Goal: Task Accomplishment & Management: Use online tool/utility

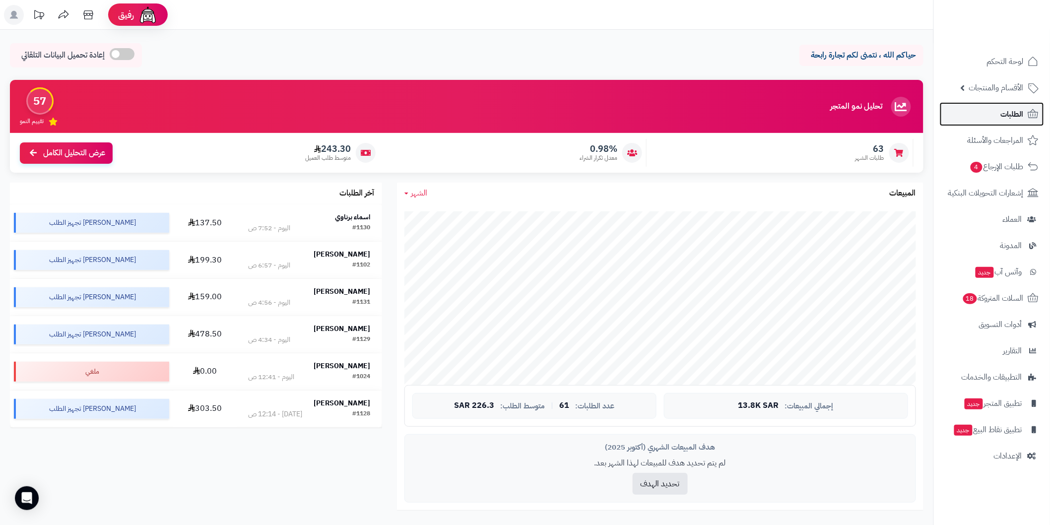
click at [985, 120] on link "الطلبات" at bounding box center [992, 114] width 104 height 24
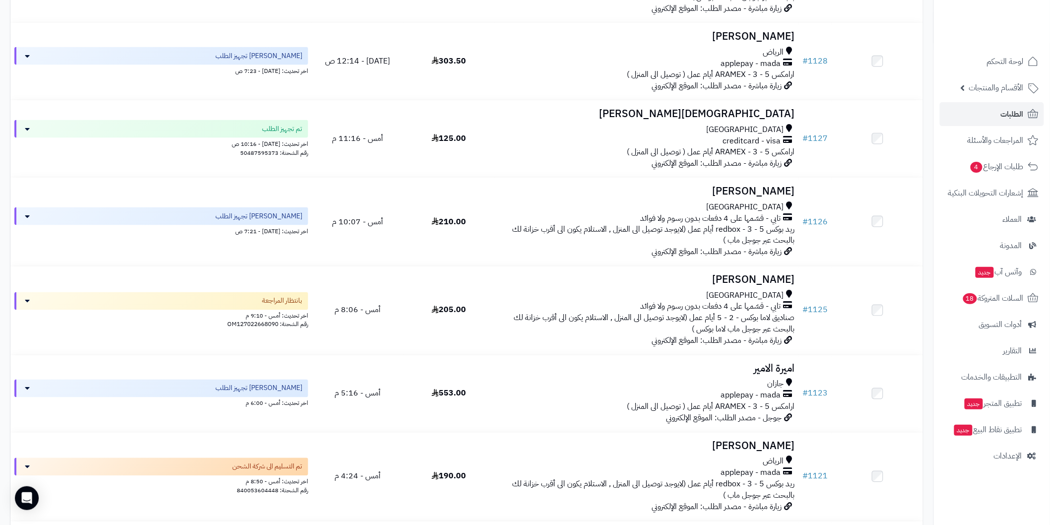
scroll to position [588, 0]
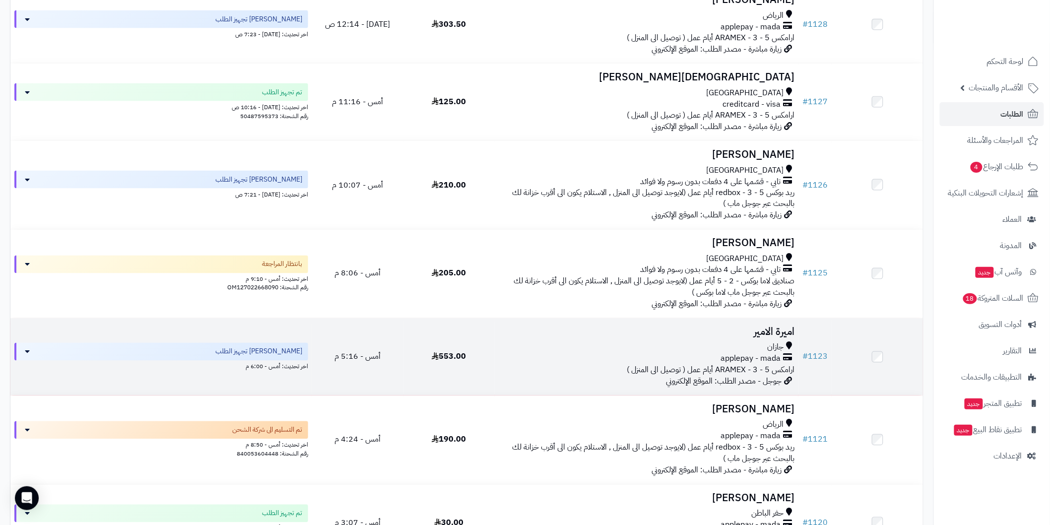
click at [775, 326] on h3 "اميرة الامير" at bounding box center [647, 331] width 296 height 11
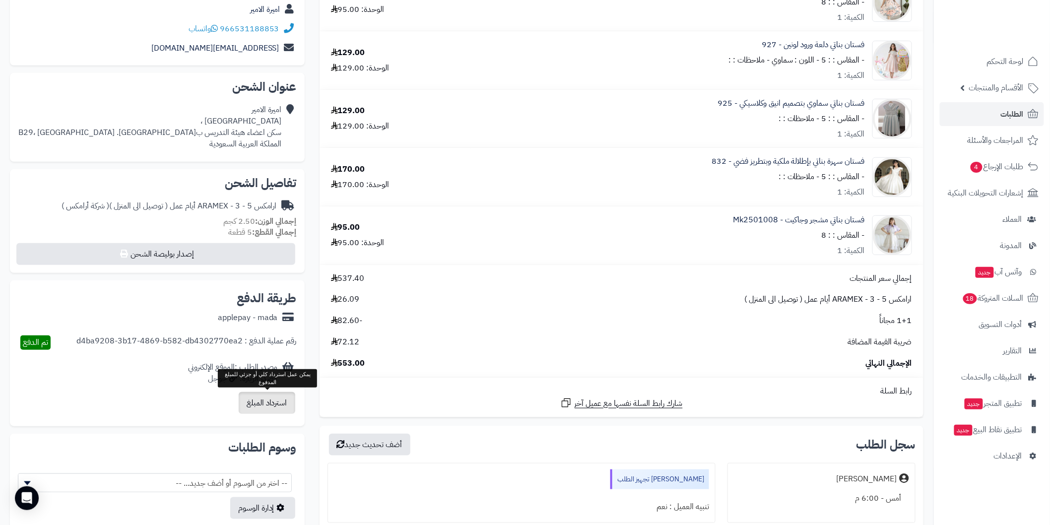
scroll to position [110, 0]
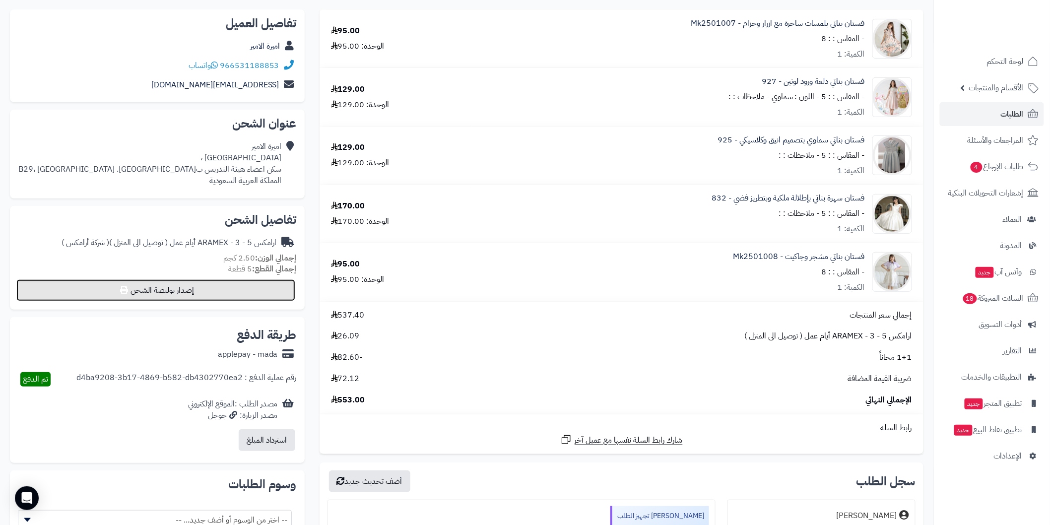
click at [286, 286] on button "إصدار بوليصة الشحن" at bounding box center [155, 290] width 279 height 22
select select "******"
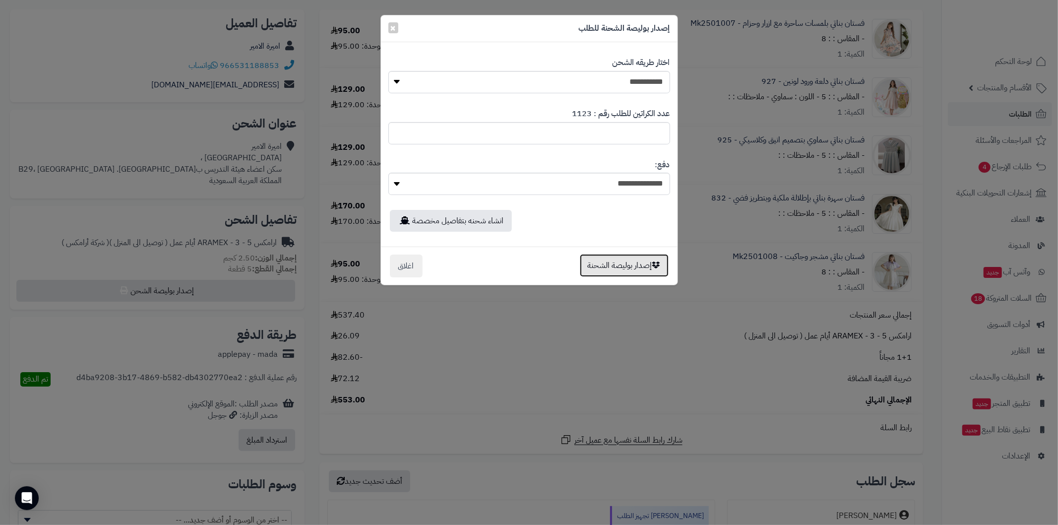
click at [611, 260] on button "إصدار بوليصة الشحنة" at bounding box center [624, 265] width 89 height 23
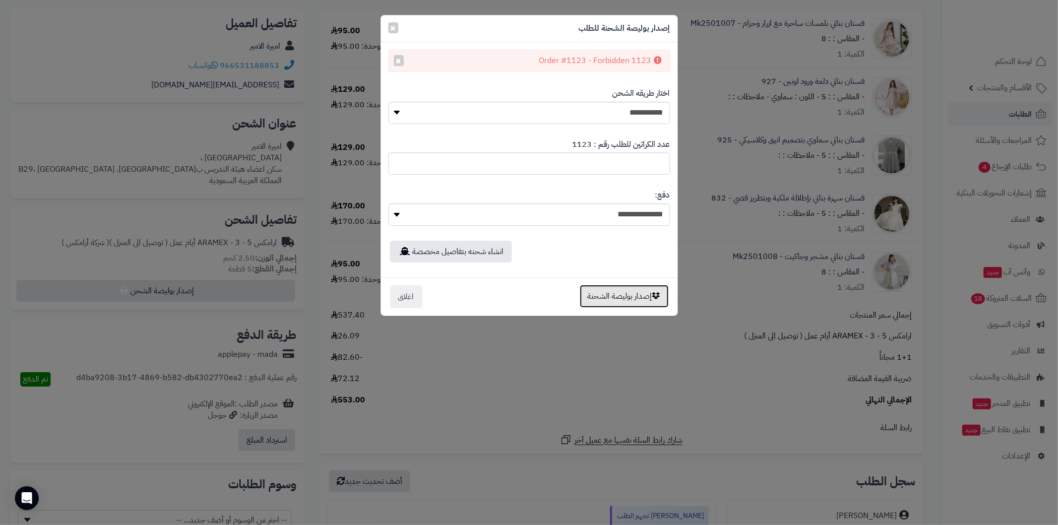
click at [591, 297] on button "إصدار بوليصة الشحنة" at bounding box center [624, 296] width 89 height 23
click at [460, 207] on select "**********" at bounding box center [530, 214] width 282 height 22
click at [401, 296] on button "اغلاق" at bounding box center [406, 296] width 33 height 23
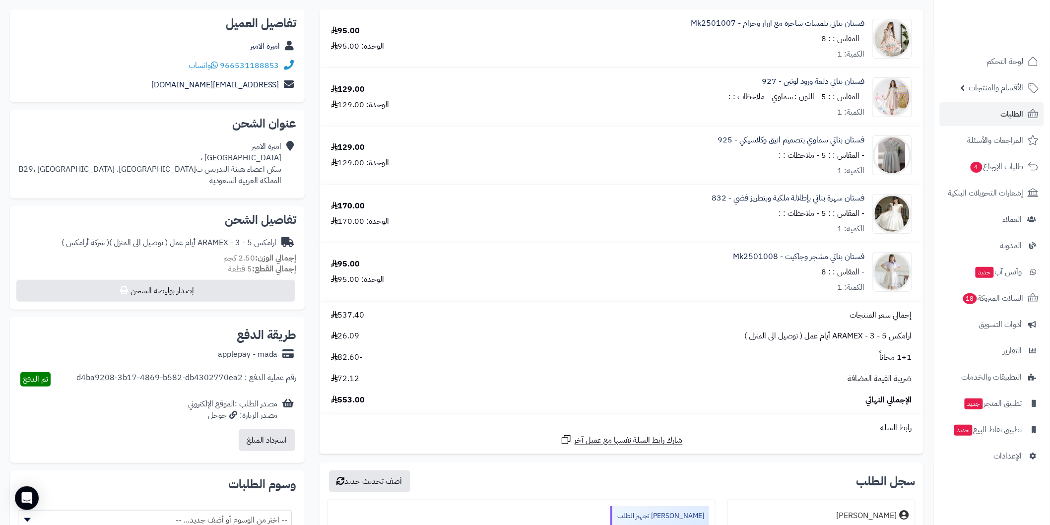
click at [438, 362] on div "1+1 مجاناً -82.60" at bounding box center [622, 357] width 596 height 11
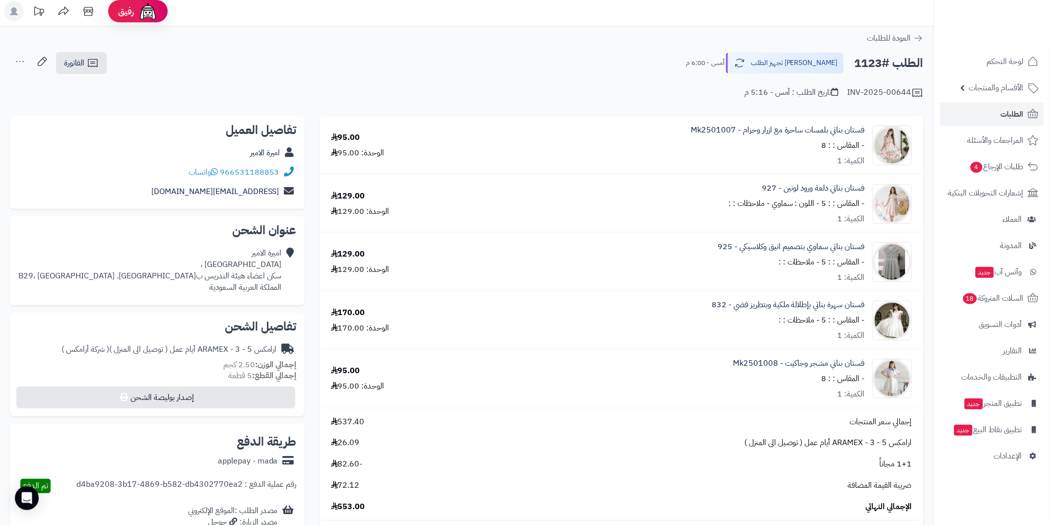
scroll to position [0, 0]
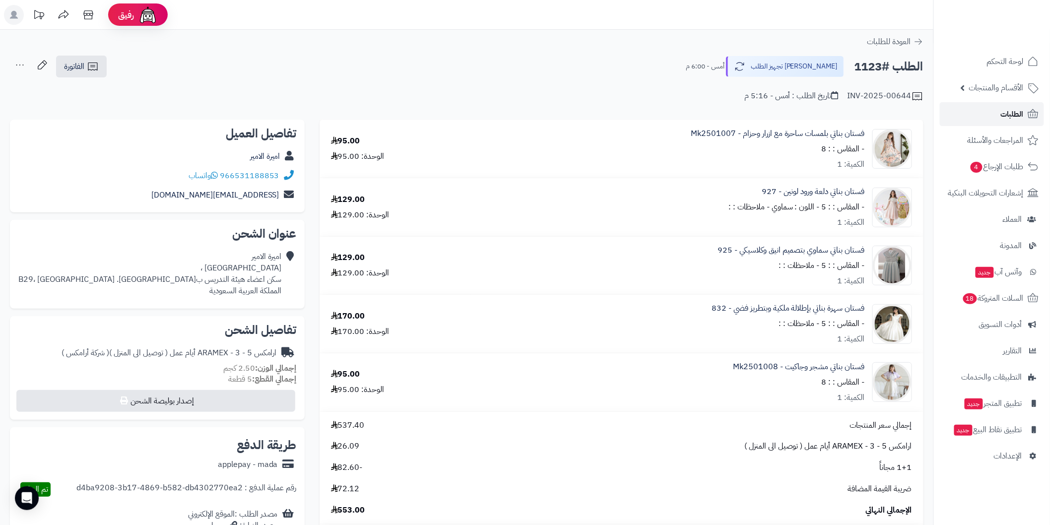
click at [988, 112] on link "الطلبات" at bounding box center [992, 114] width 104 height 24
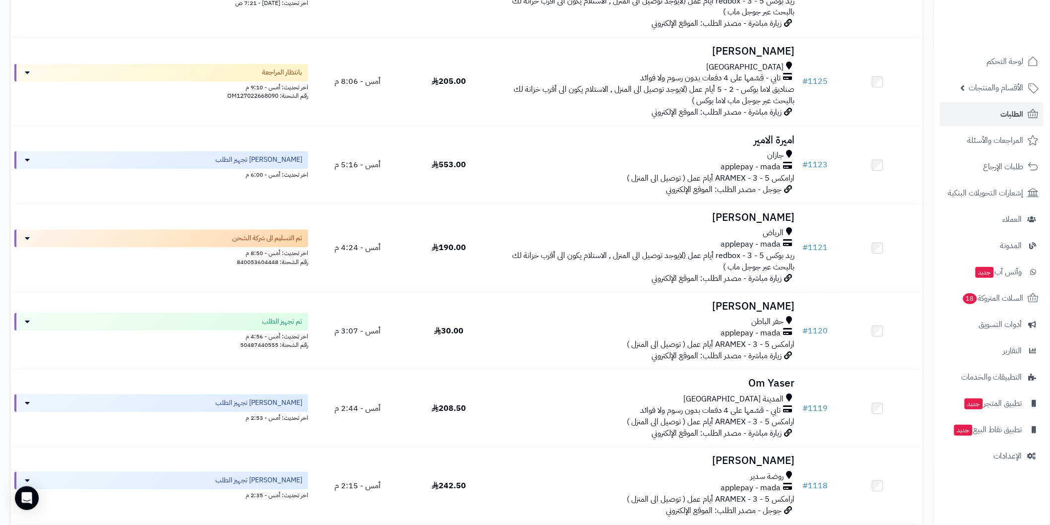
scroll to position [943, 0]
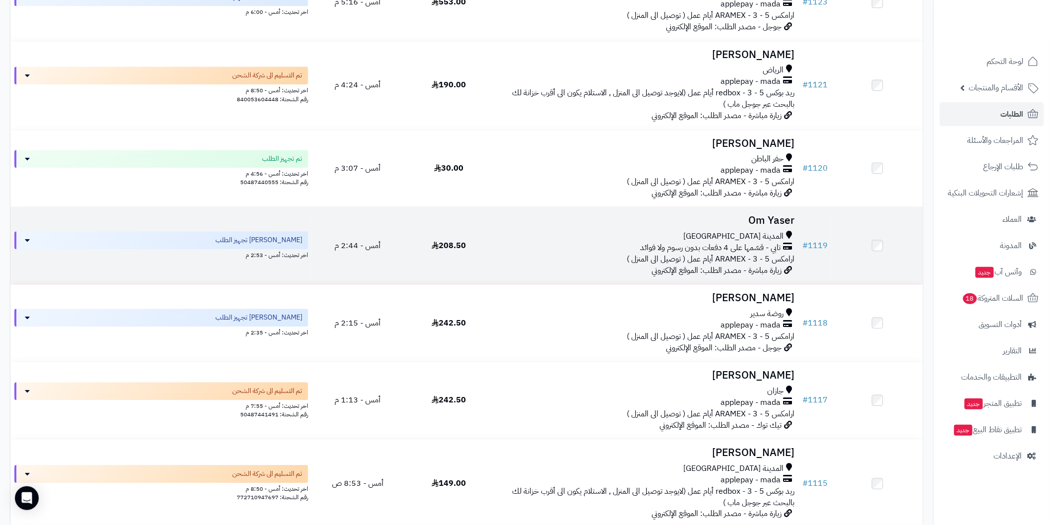
click at [758, 221] on h3 "Om Yaser" at bounding box center [647, 220] width 296 height 11
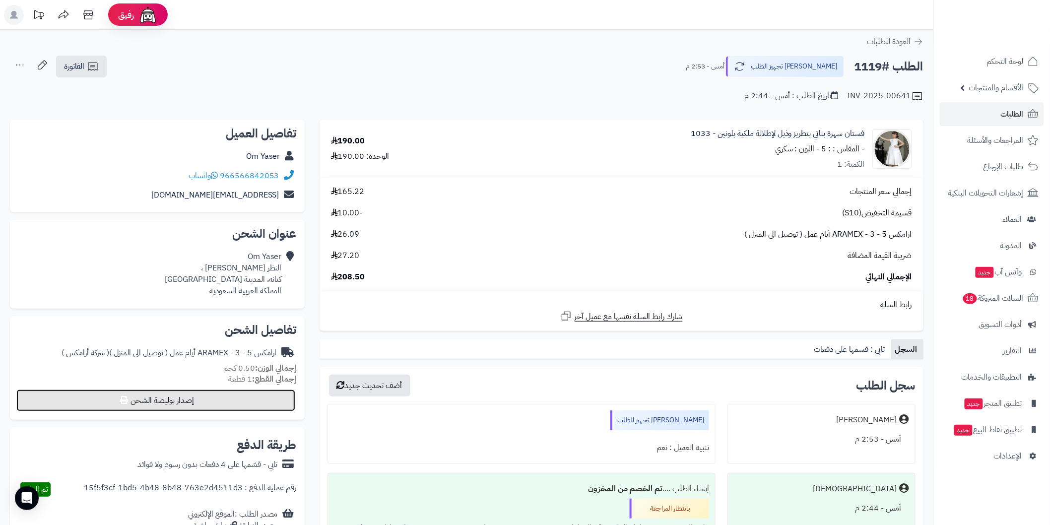
click at [123, 398] on icon at bounding box center [124, 400] width 8 height 8
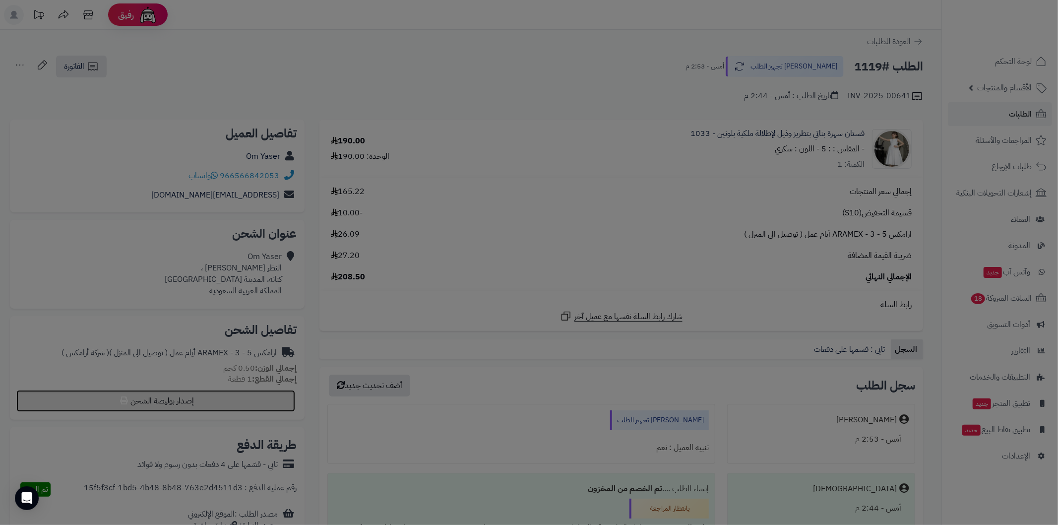
select select "******"
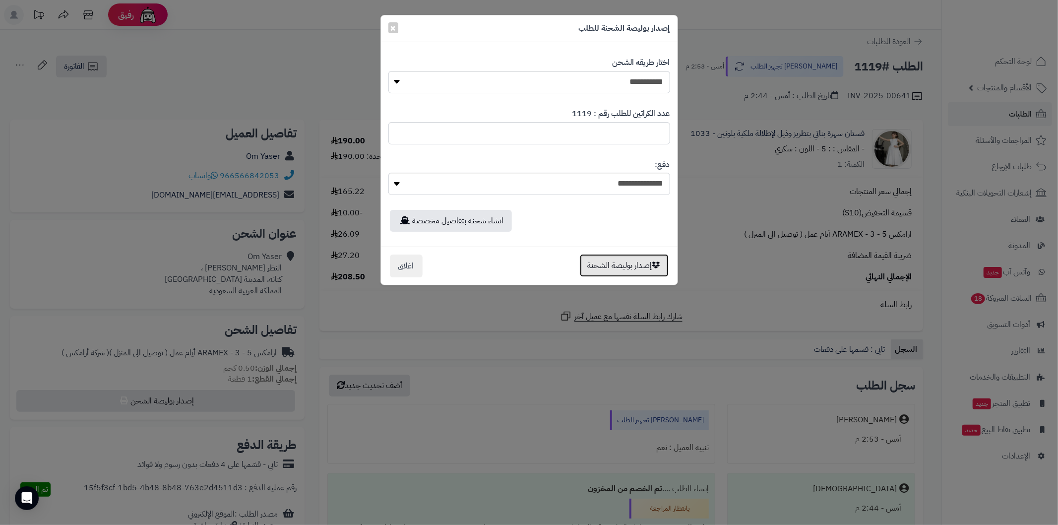
click at [590, 259] on button "إصدار بوليصة الشحنة" at bounding box center [624, 265] width 89 height 23
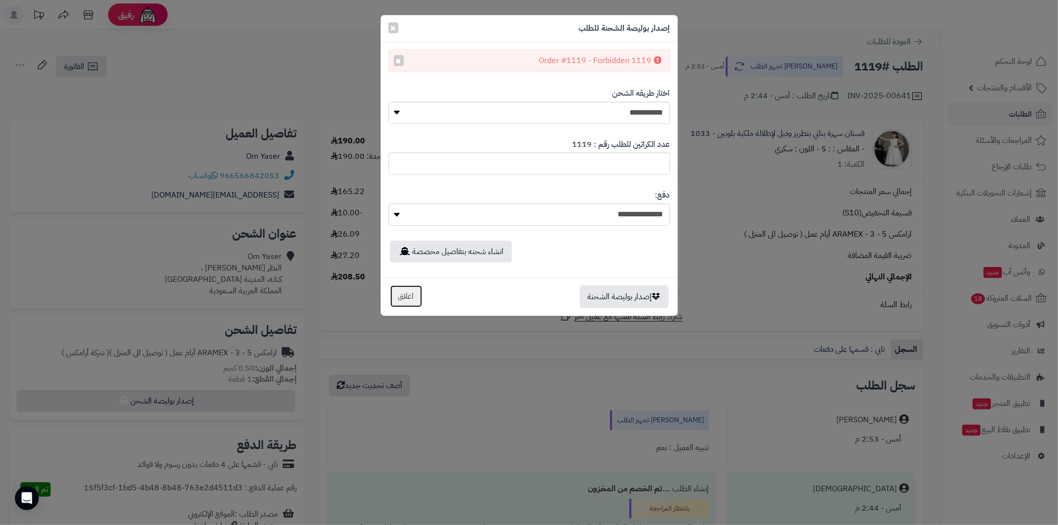
click at [413, 293] on button "اغلاق" at bounding box center [406, 296] width 33 height 23
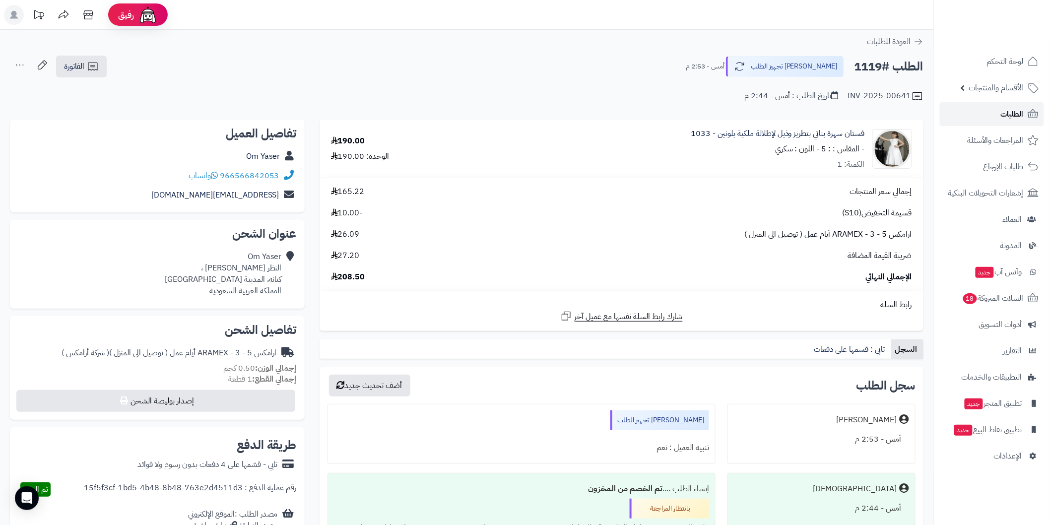
click at [990, 118] on link "الطلبات" at bounding box center [992, 114] width 104 height 24
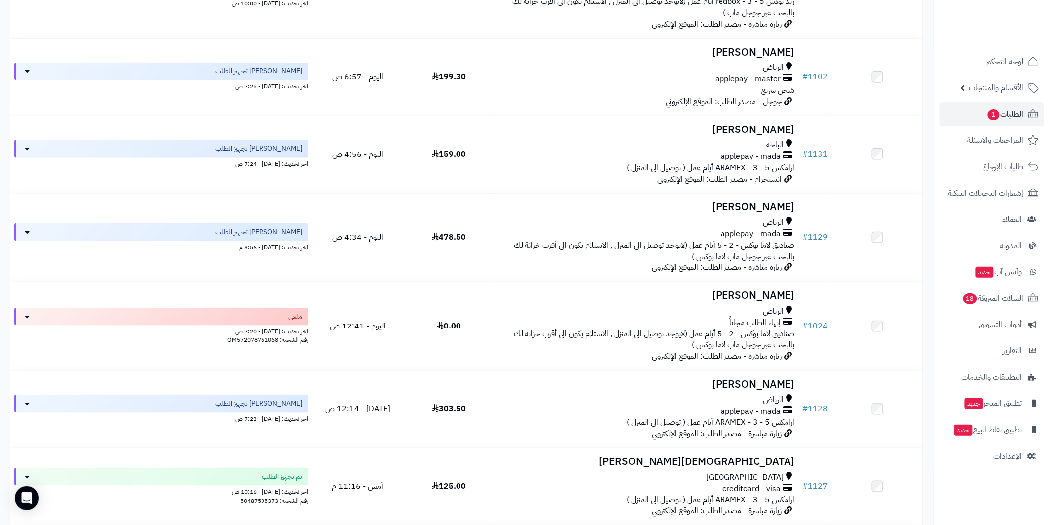
scroll to position [254, 0]
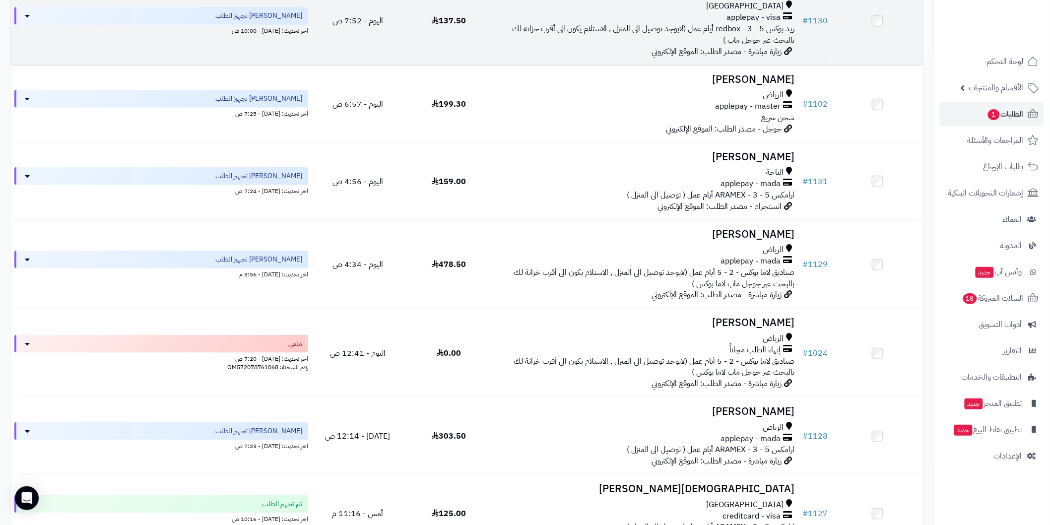
click at [720, 4] on div "[GEOGRAPHIC_DATA]" at bounding box center [647, 5] width 296 height 11
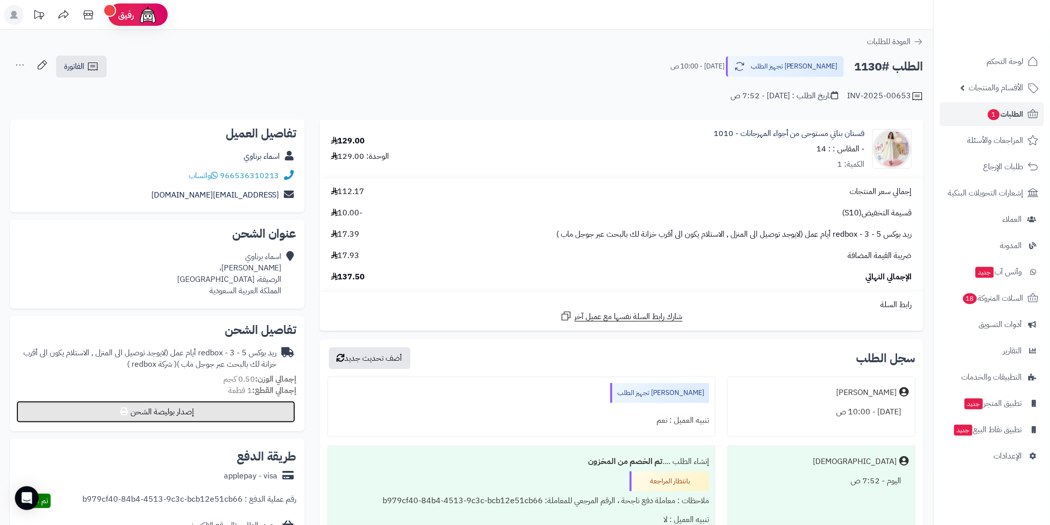
click at [274, 408] on button "إصدار بوليصة الشحن" at bounding box center [155, 412] width 279 height 22
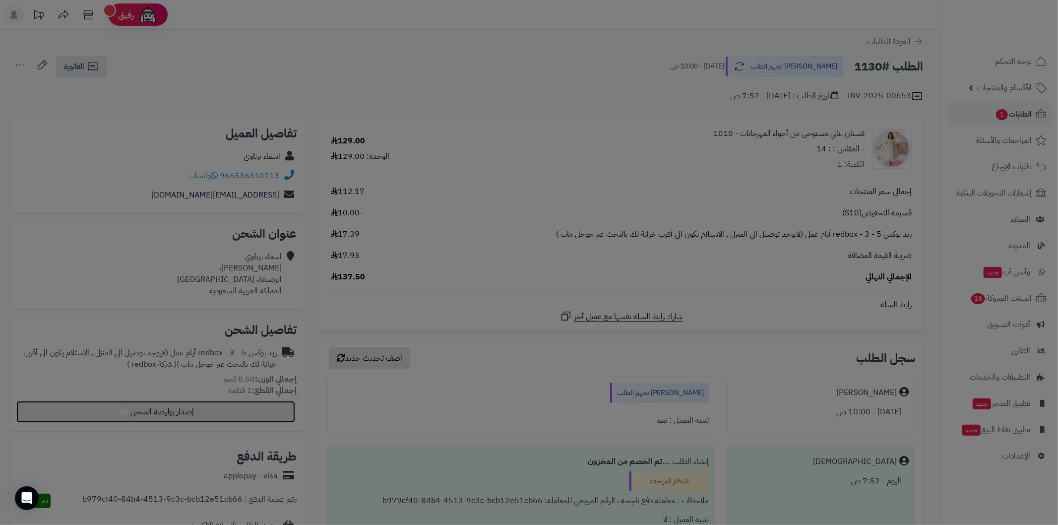
select select "******"
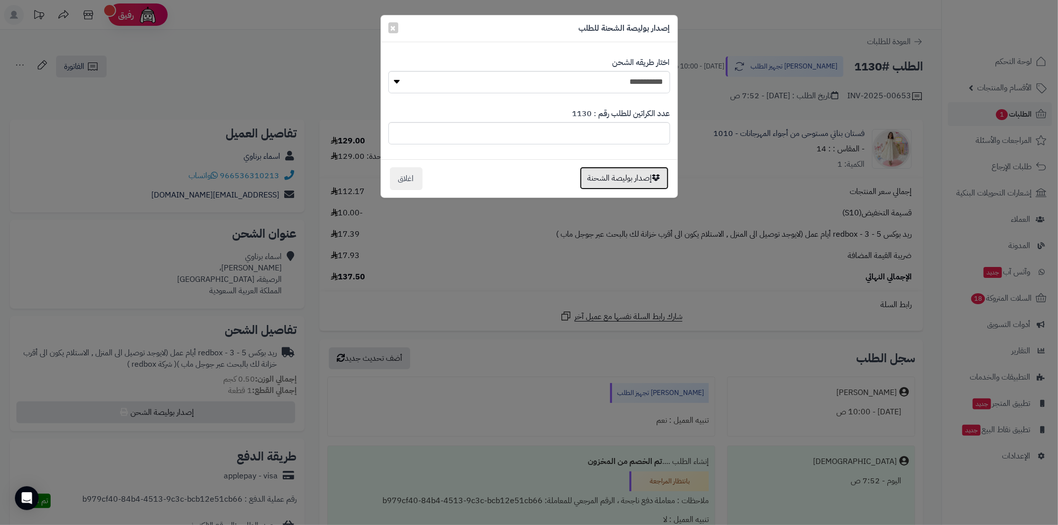
click at [597, 175] on button "إصدار بوليصة الشحنة" at bounding box center [624, 178] width 89 height 23
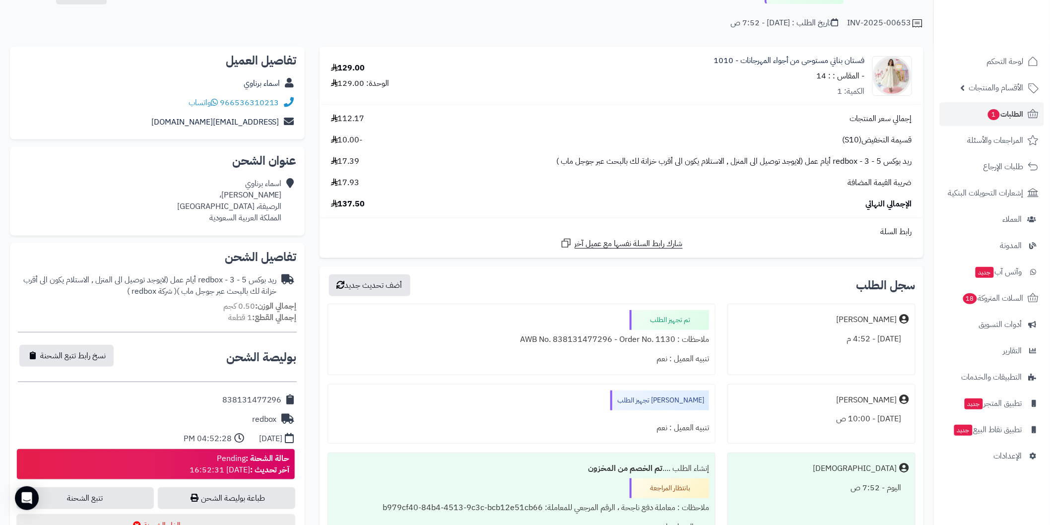
scroll to position [110, 0]
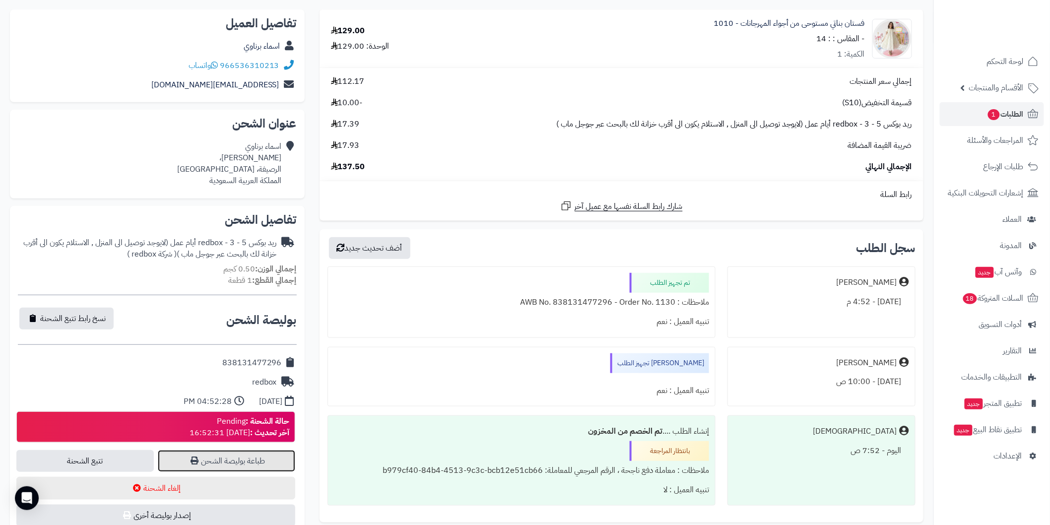
click at [285, 464] on link "طباعة بوليصة الشحن" at bounding box center [226, 461] width 137 height 22
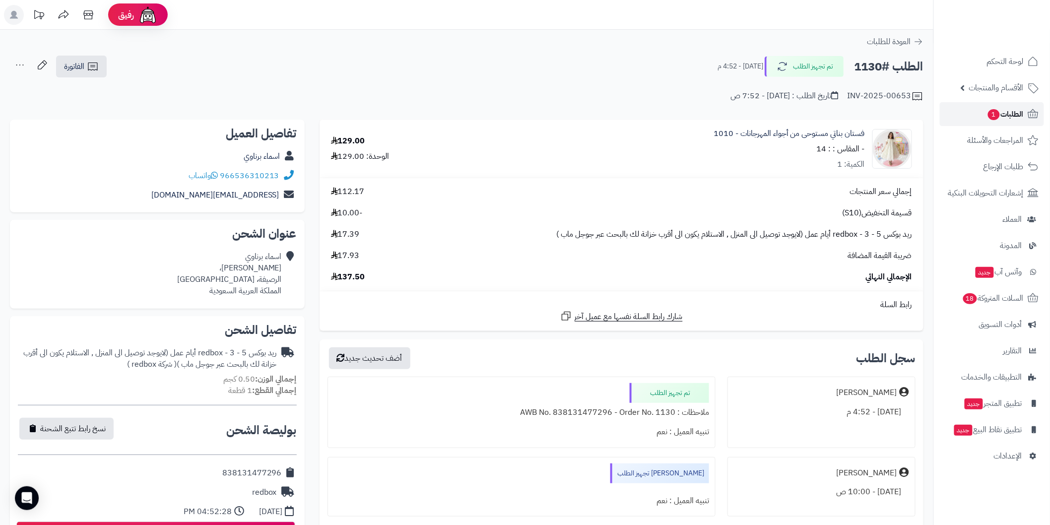
click at [978, 112] on link "الطلبات 1" at bounding box center [992, 114] width 104 height 24
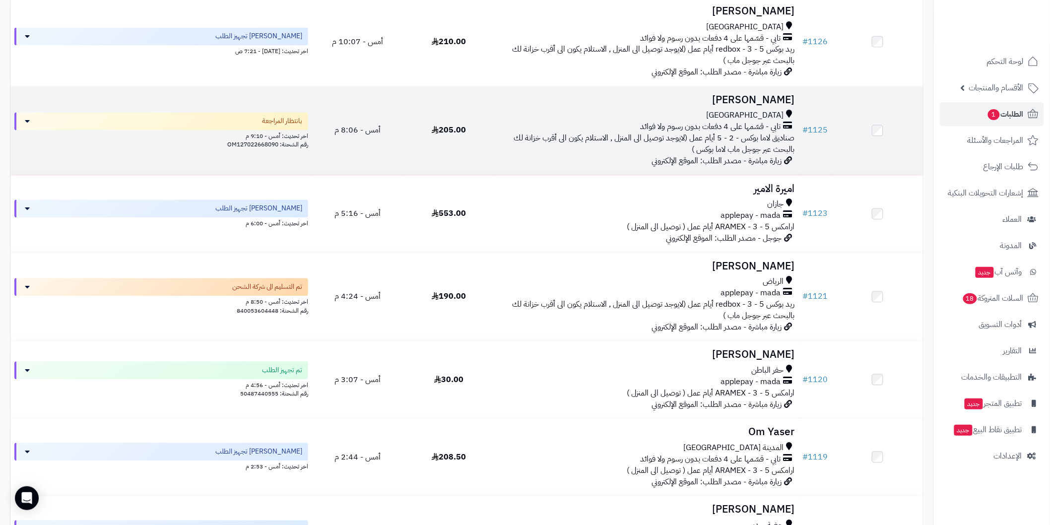
scroll to position [845, 0]
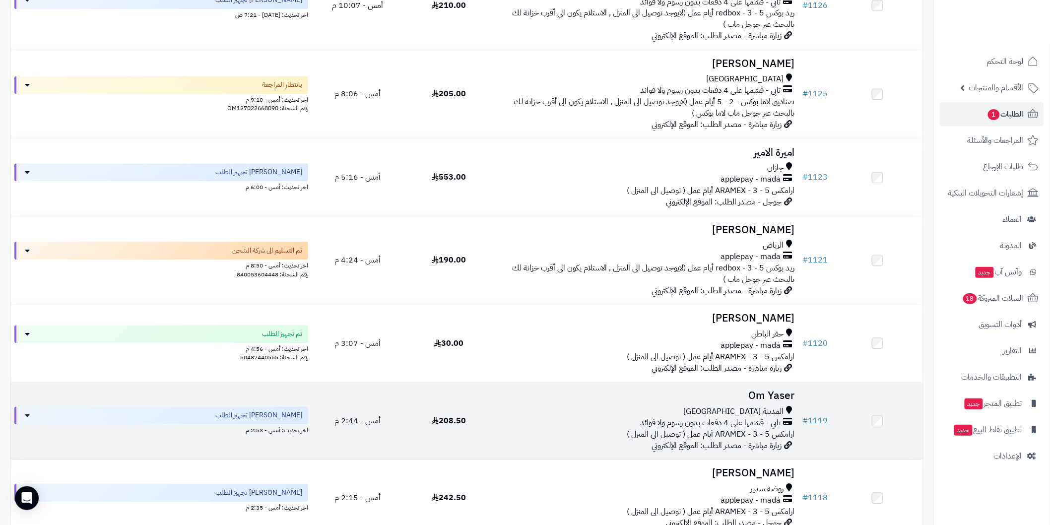
click at [750, 390] on h3 "Om Yaser" at bounding box center [647, 395] width 296 height 11
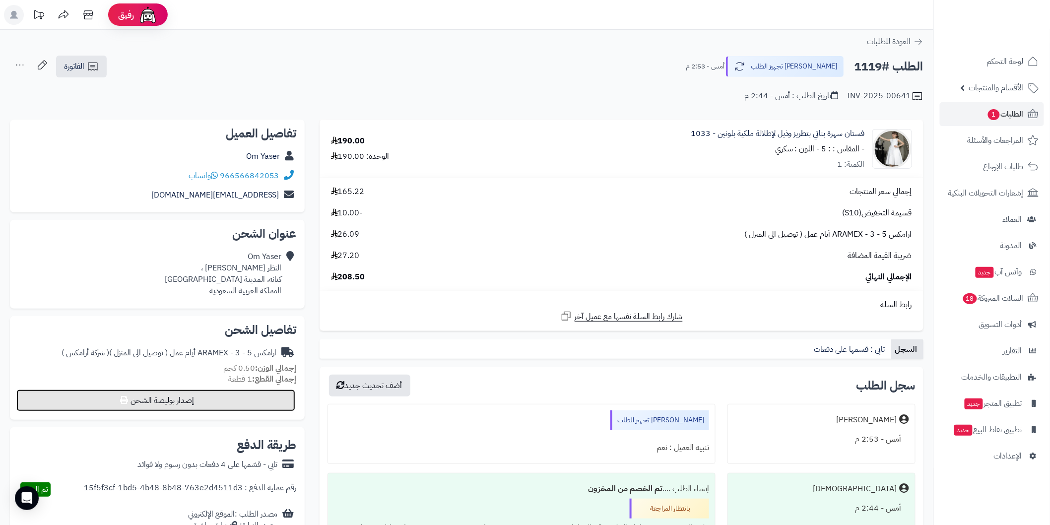
click at [283, 406] on button "إصدار بوليصة الشحن" at bounding box center [155, 400] width 279 height 22
select select "******"
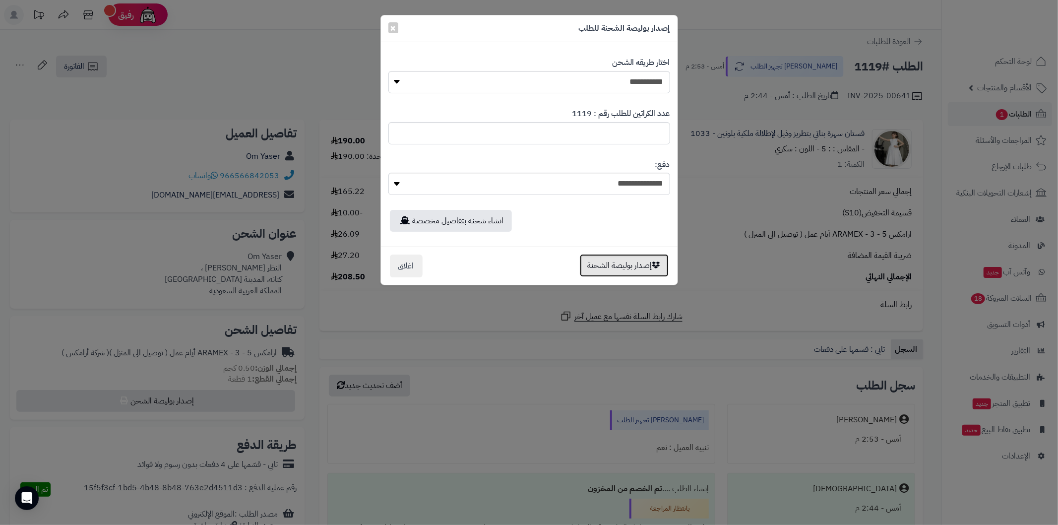
click at [593, 266] on button "إصدار بوليصة الشحنة" at bounding box center [624, 265] width 89 height 23
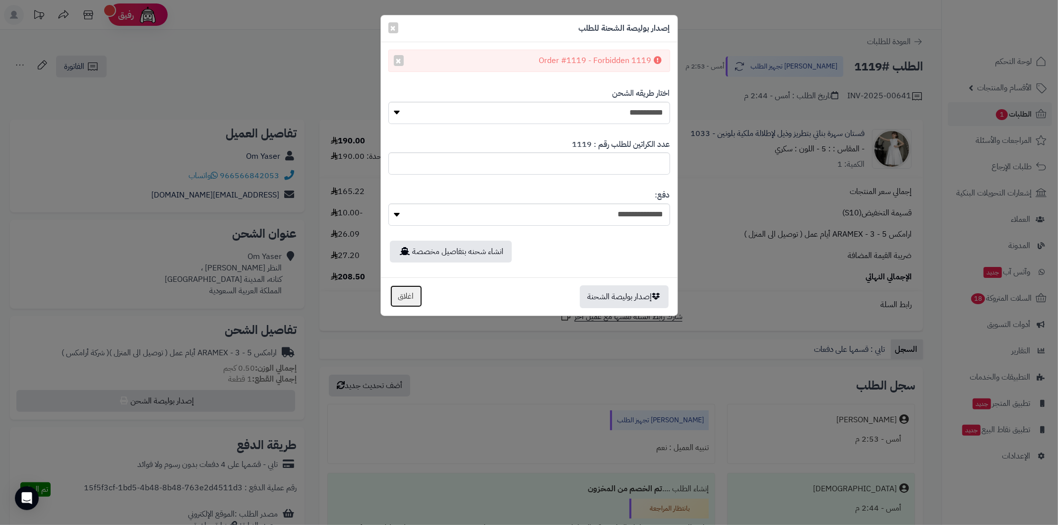
click at [418, 299] on button "اغلاق" at bounding box center [406, 296] width 33 height 23
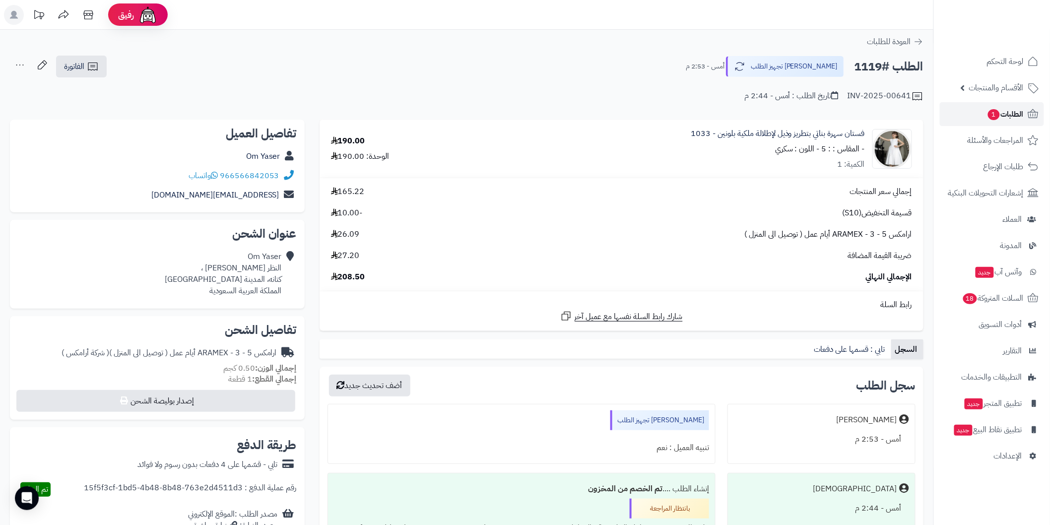
click at [983, 116] on link "الطلبات 1" at bounding box center [992, 114] width 104 height 24
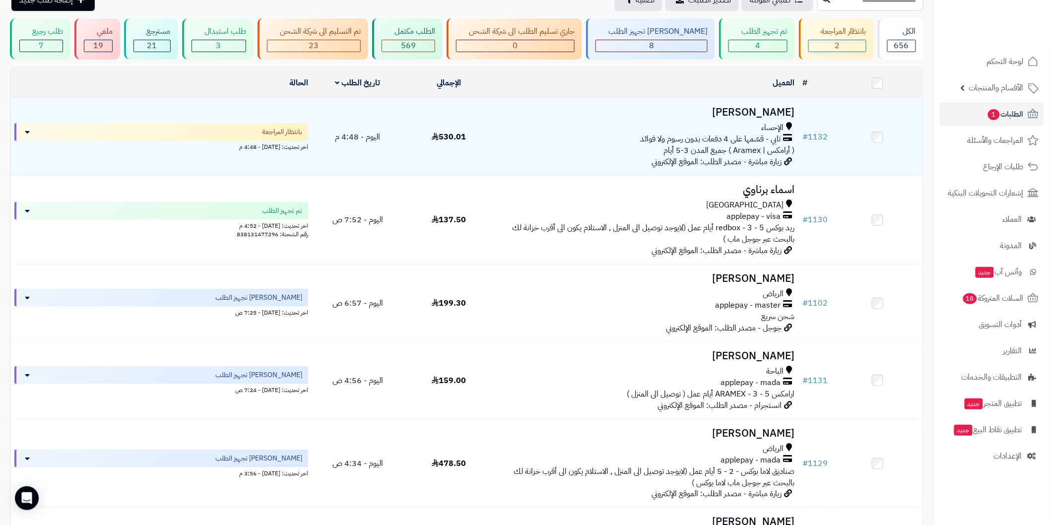
scroll to position [81, 0]
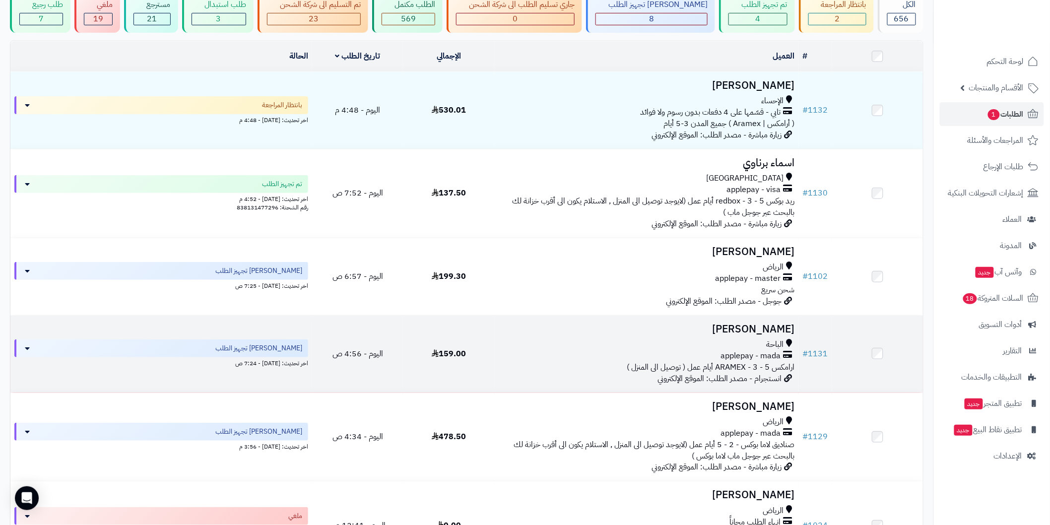
click at [747, 326] on h3 "[PERSON_NAME]" at bounding box center [647, 329] width 296 height 11
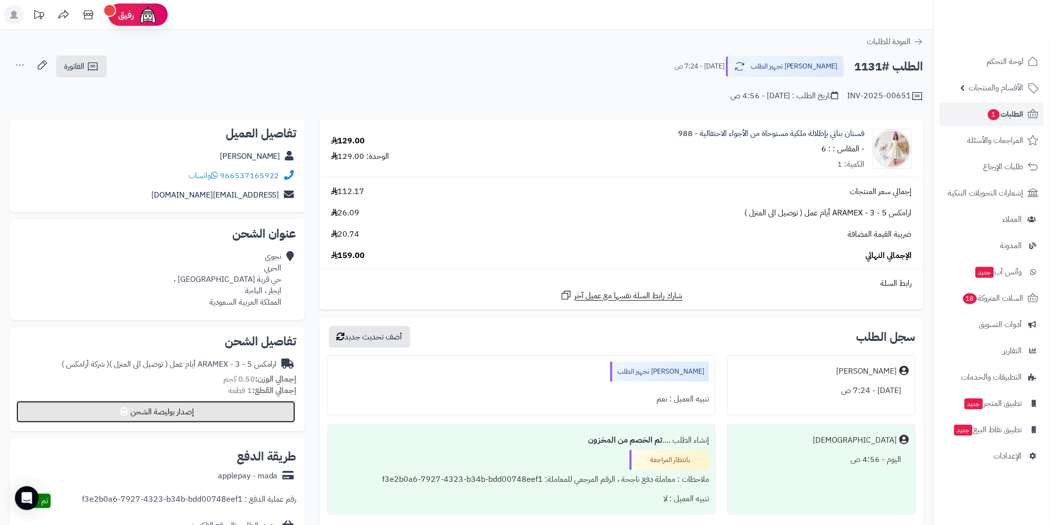
click at [285, 413] on button "إصدار بوليصة الشحن" at bounding box center [155, 412] width 279 height 22
select select "******"
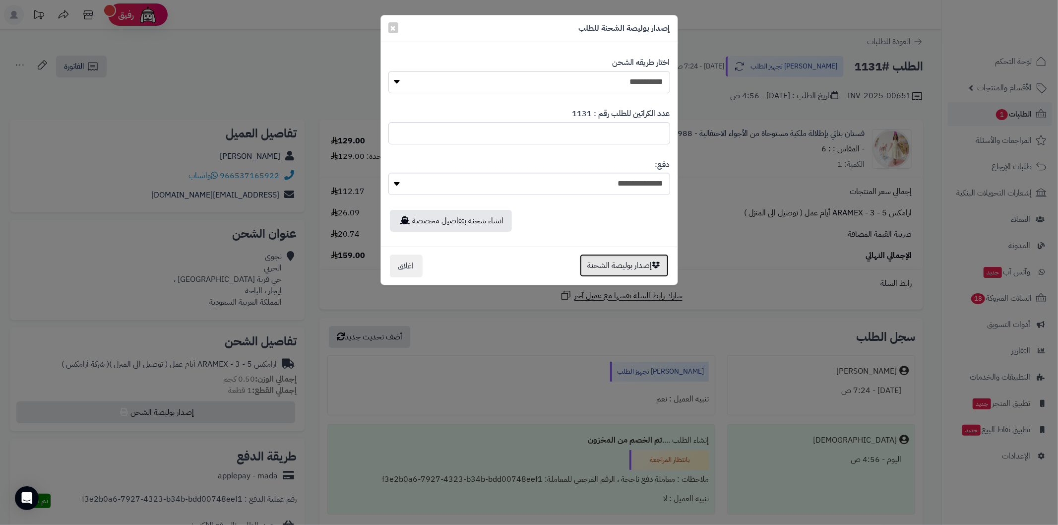
click at [593, 262] on button "إصدار بوليصة الشحنة" at bounding box center [624, 265] width 89 height 23
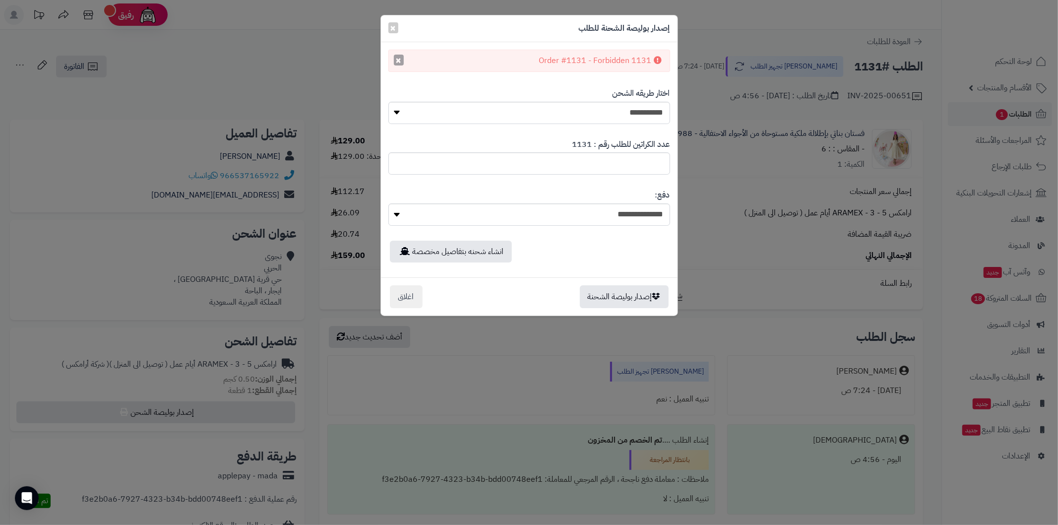
click at [403, 56] on button "×" at bounding box center [399, 60] width 10 height 11
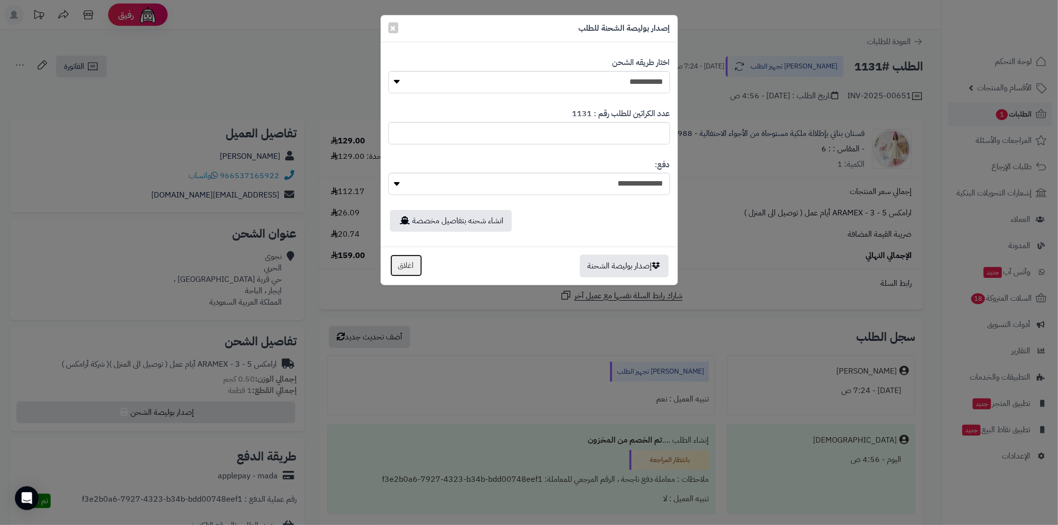
click at [403, 270] on button "اغلاق" at bounding box center [406, 265] width 33 height 23
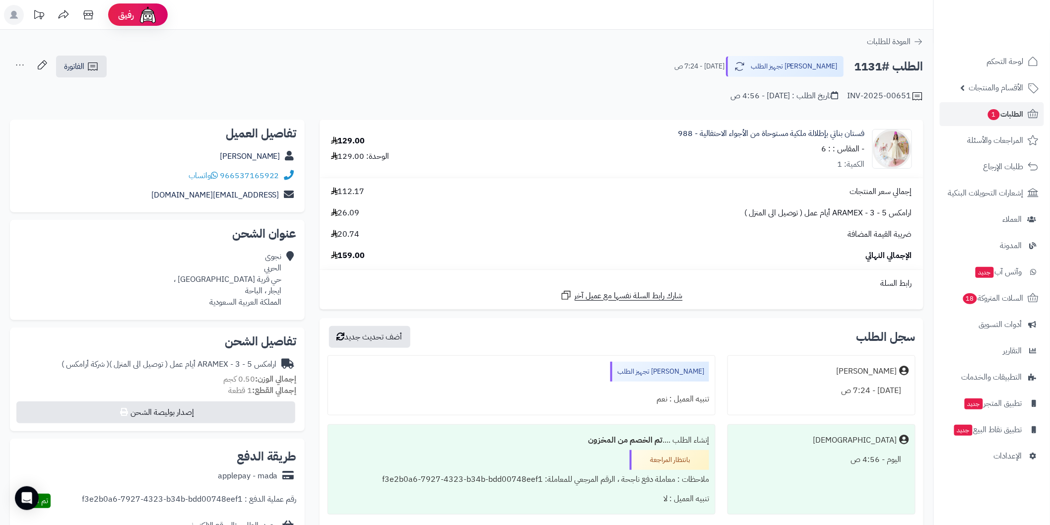
click at [438, 68] on div "الطلب #1131 جاري تجهيز الطلب اليوم - 7:24 ص الفاتورة طباعة الفاتورة إرسال الفات…" at bounding box center [466, 66] width 913 height 23
click at [989, 113] on span "1" at bounding box center [993, 115] width 13 height 12
